Goal: Transaction & Acquisition: Purchase product/service

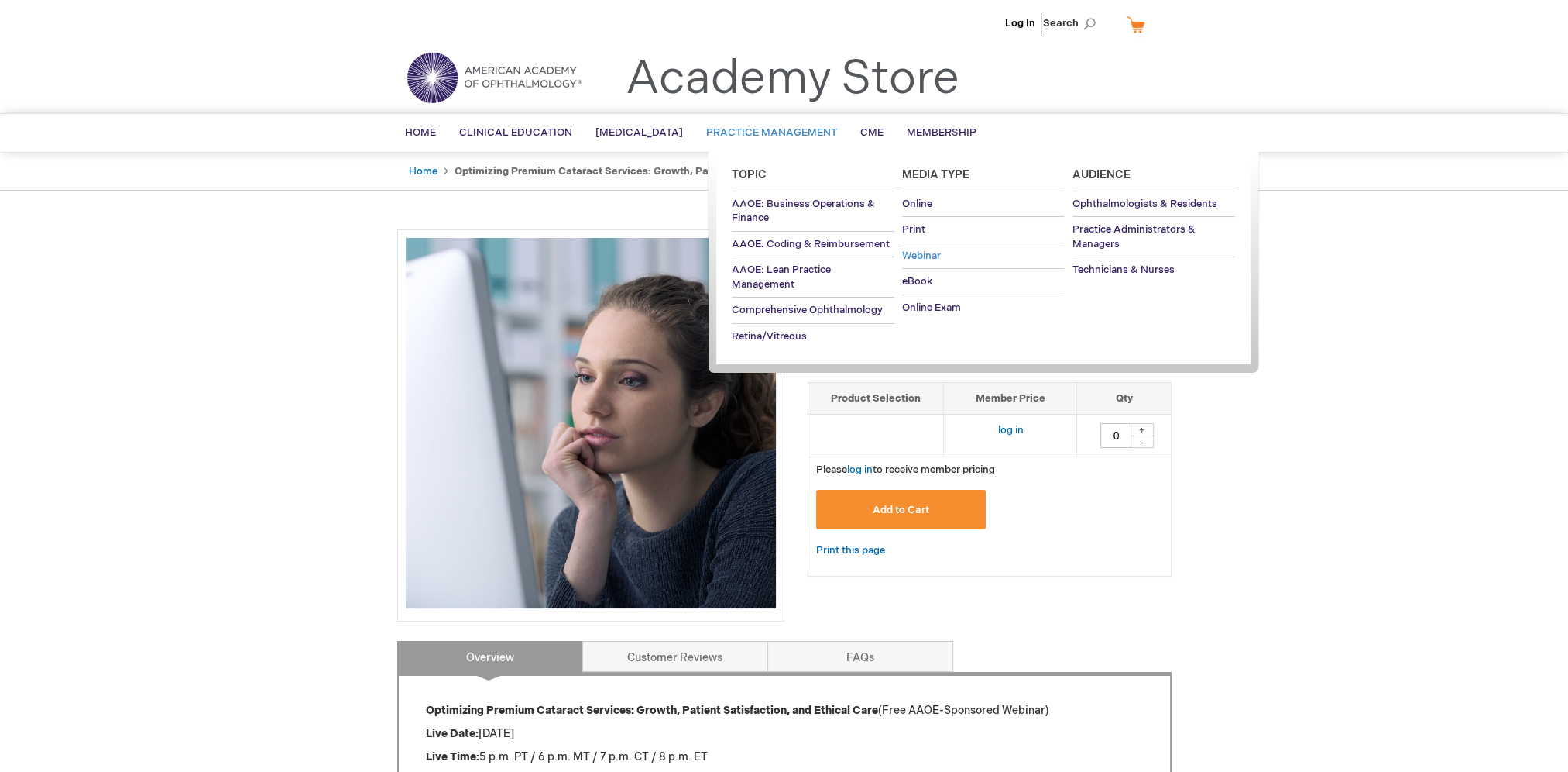
click at [918, 246] on link "Webinar" at bounding box center [983, 256] width 163 height 26
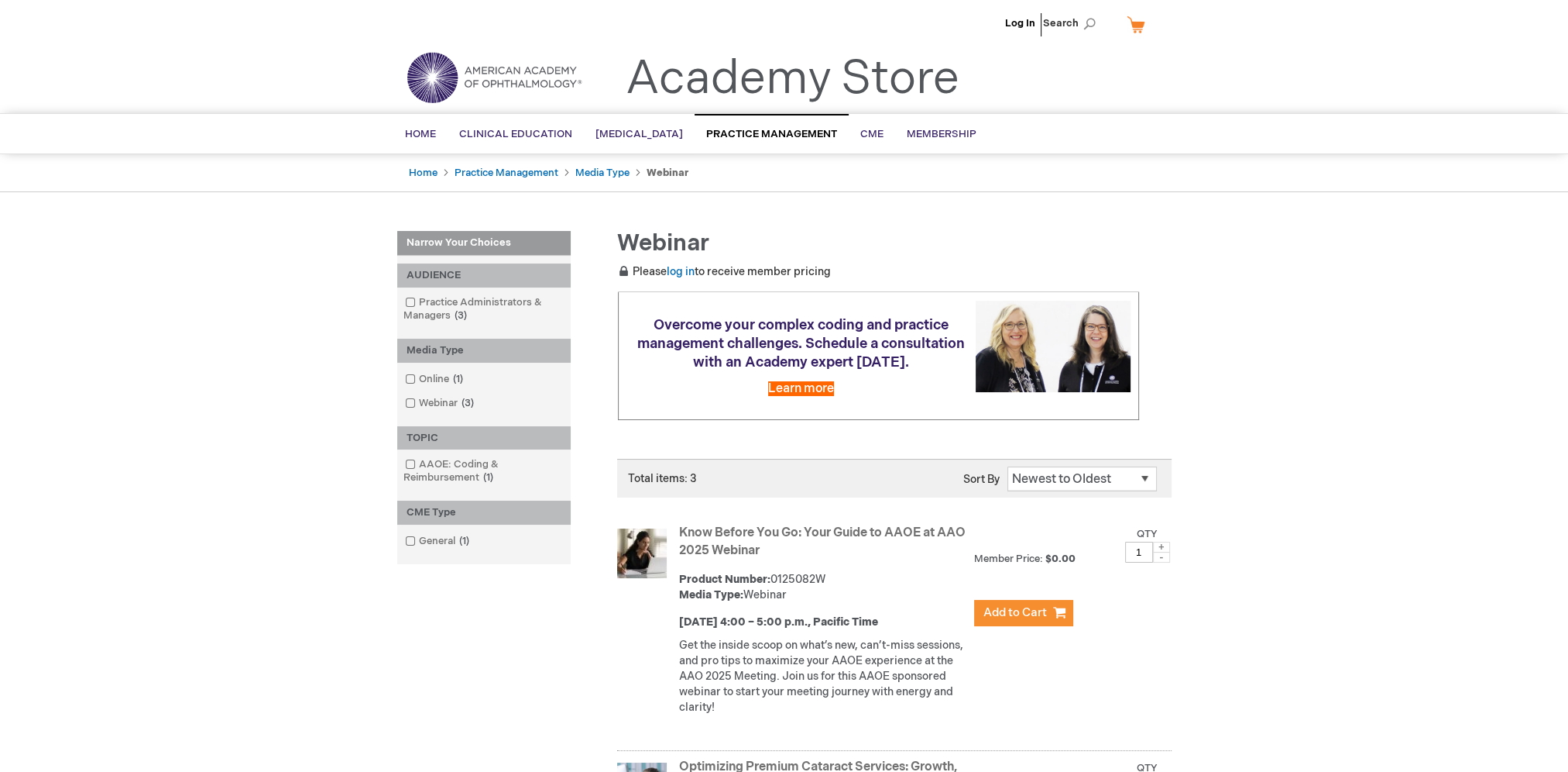
click at [248, 399] on div "Log In Search My Cart CLOSE RECENTLY ADDED ITEM(S) Close There are no items in …" at bounding box center [784, 692] width 1568 height 1384
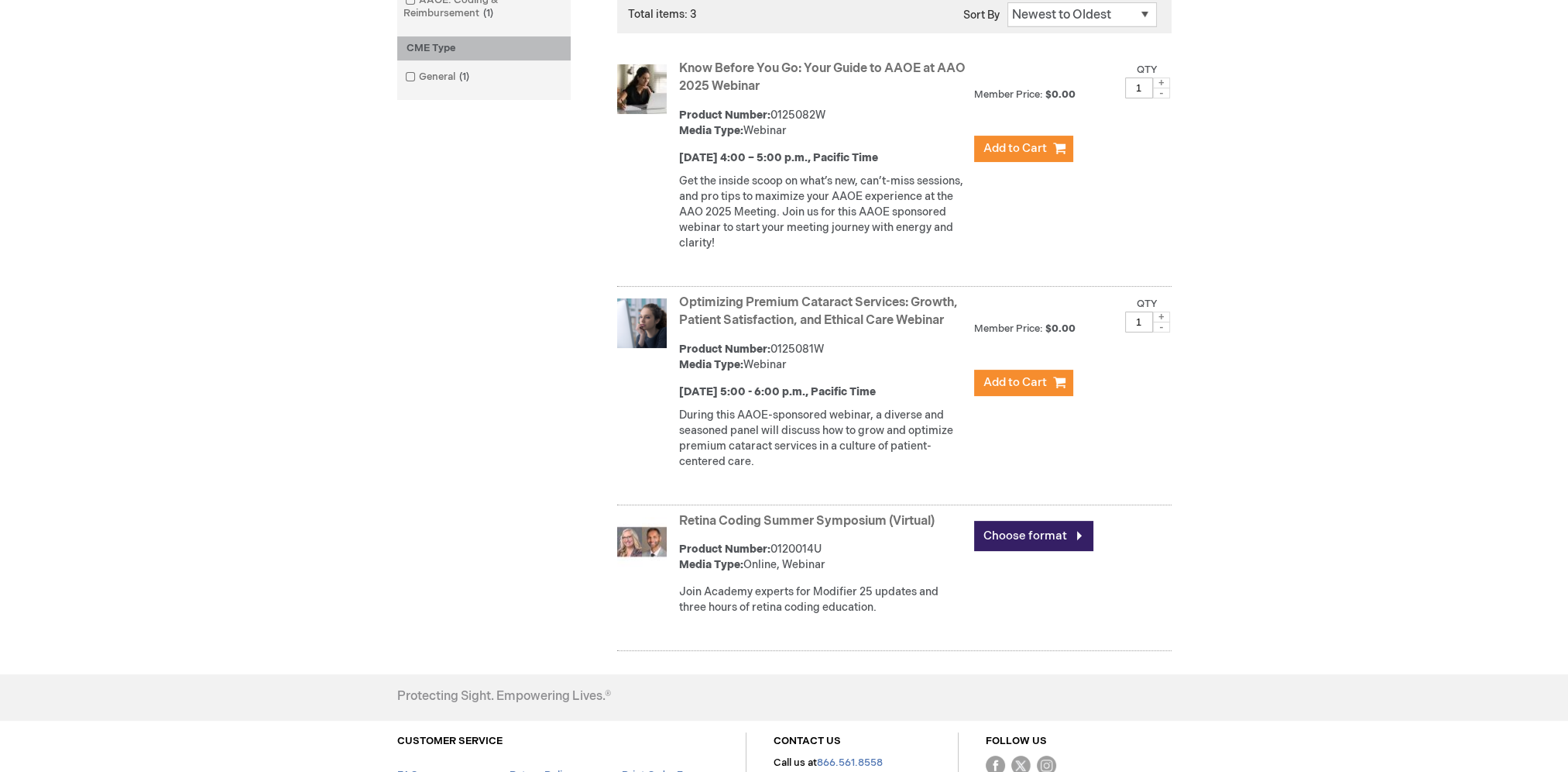
scroll to position [465, 0]
click at [1062, 551] on link "Choose format" at bounding box center [1034, 535] width 119 height 31
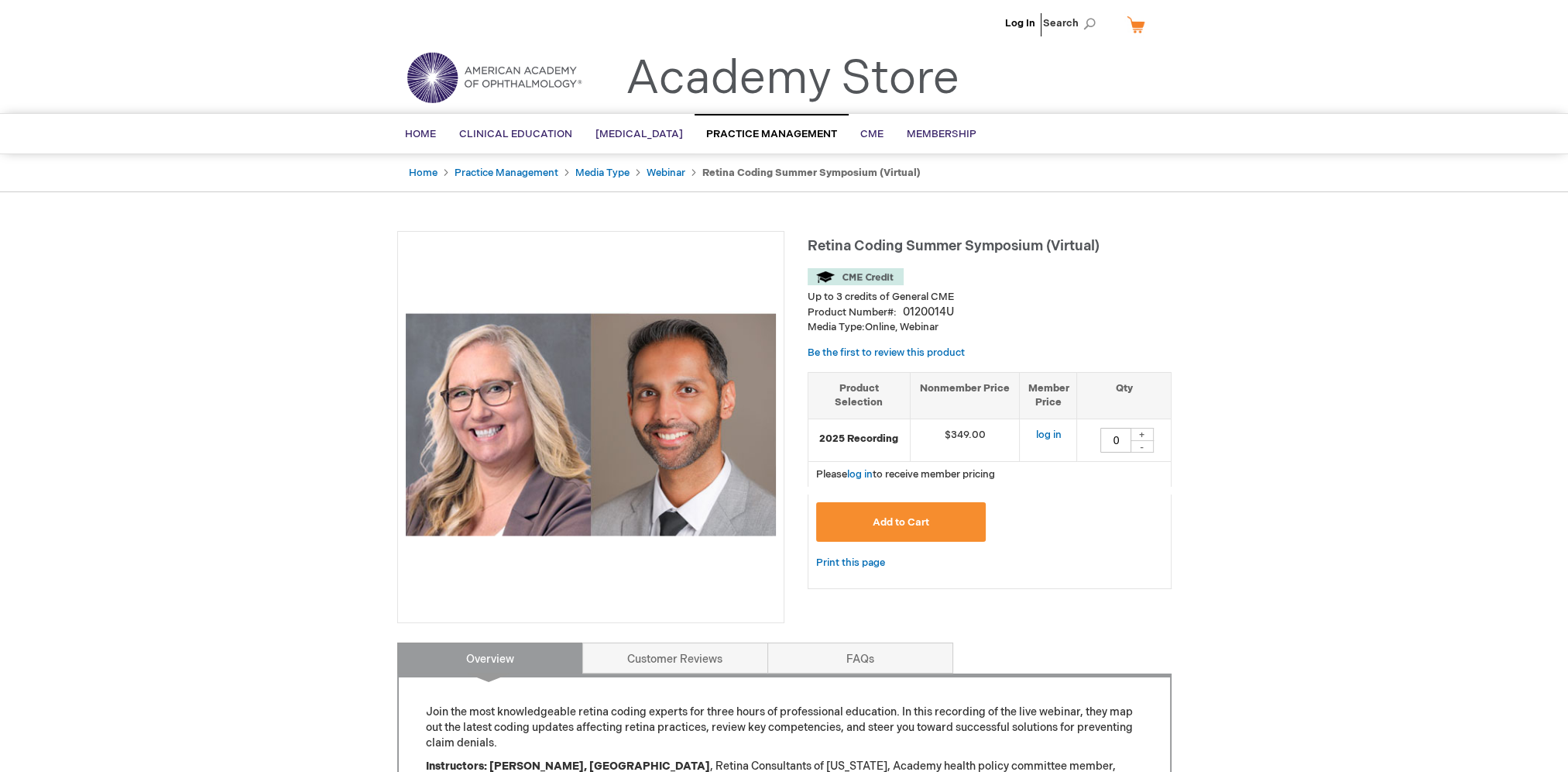
drag, startPoint x: 1444, startPoint y: 464, endPoint x: 1434, endPoint y: 466, distance: 10.2
